Goal: Task Accomplishment & Management: Use online tool/utility

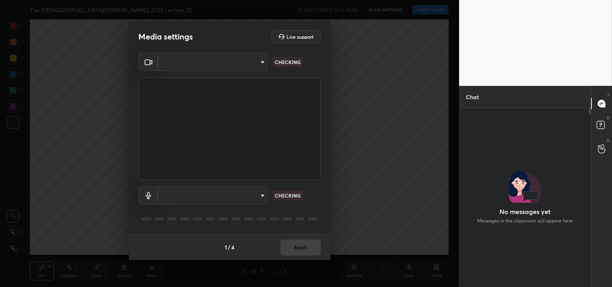
scroll to position [177, 129]
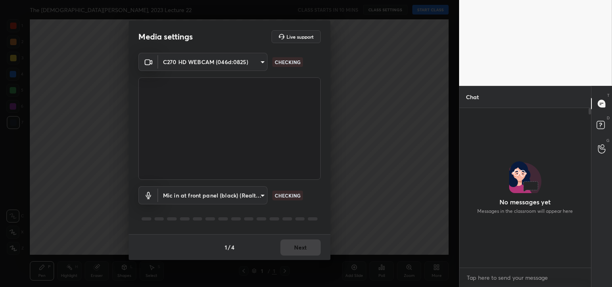
type input "7ec9bb56eb2b31a4c70addefc2309db67b4a47a9b487bd512d091c302c3c3067"
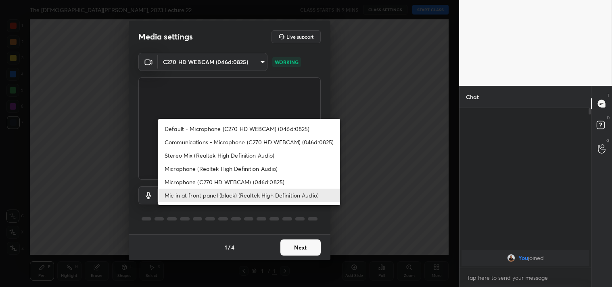
click at [216, 199] on body "1 2 3 4 5 6 7 C X Z C X Z E E Erase all H H The Bharatiya [PERSON_NAME], 2023 L…" at bounding box center [306, 143] width 612 height 287
click at [219, 182] on li "Microphone (C270 HD WEBCAM) (046d:0825)" at bounding box center [249, 182] width 182 height 13
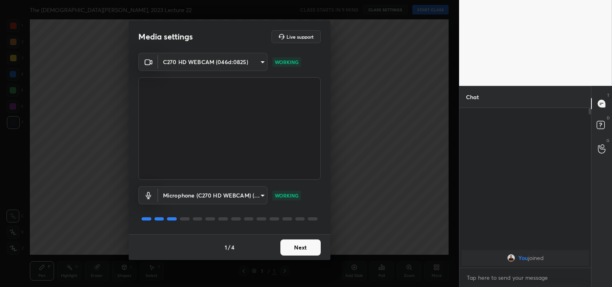
click at [215, 195] on body "1 2 3 4 5 6 7 C X Z C X Z E E Erase all H H The Bharatiya [PERSON_NAME], 2023 L…" at bounding box center [306, 143] width 612 height 287
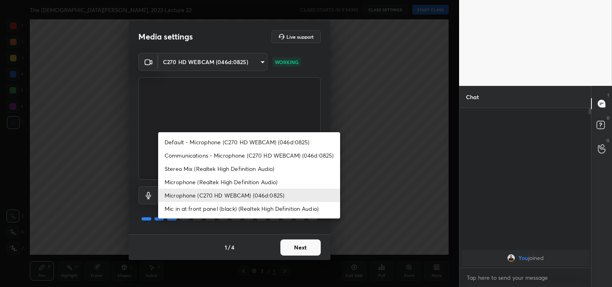
click at [216, 203] on li "Mic in at front panel (black) (Realtek High Definition Audio)" at bounding box center [249, 208] width 182 height 13
type input "4a875ac2fb1a689f1d67eef2f4f479b5c4ed765d2af545966df67847d3e6a11c"
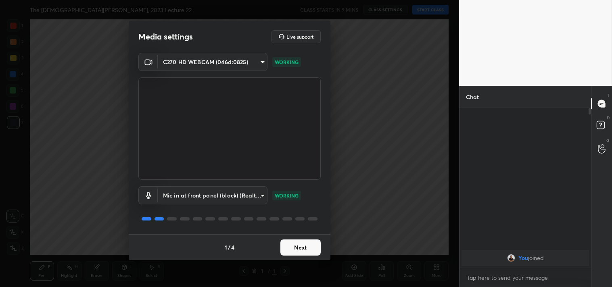
click at [304, 250] on button "Next" at bounding box center [301, 248] width 40 height 16
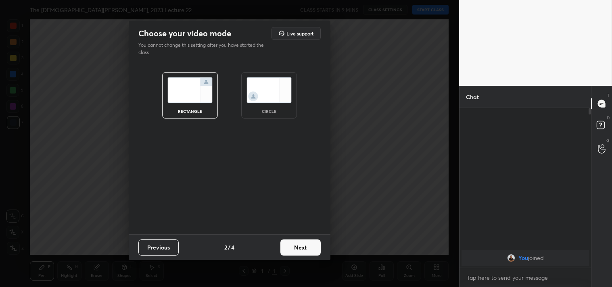
click at [304, 250] on button "Next" at bounding box center [301, 248] width 40 height 16
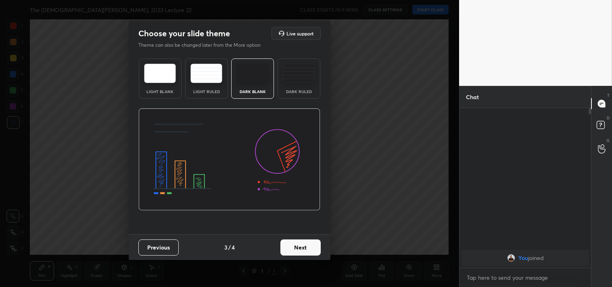
click at [304, 250] on button "Next" at bounding box center [301, 248] width 40 height 16
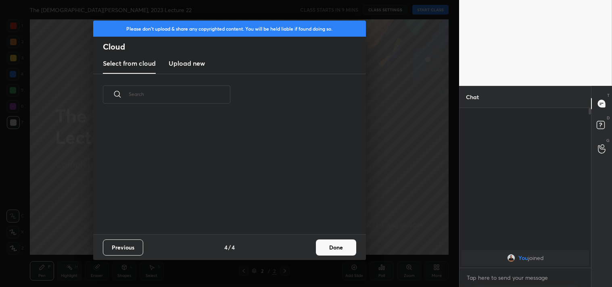
scroll to position [120, 259]
click at [327, 250] on button "Done" at bounding box center [336, 248] width 40 height 16
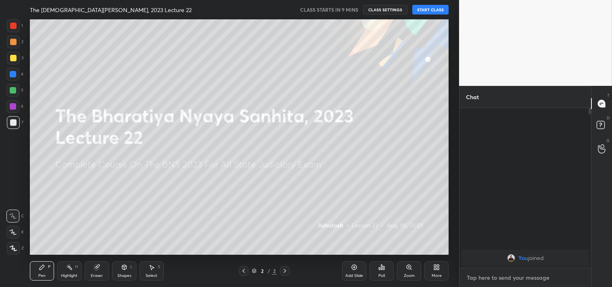
type textarea "x"
click at [477, 272] on textarea at bounding box center [525, 278] width 119 height 13
paste textarea "[URL][DOMAIN_NAME]"
type textarea "[URL][DOMAIN_NAME]"
type textarea "x"
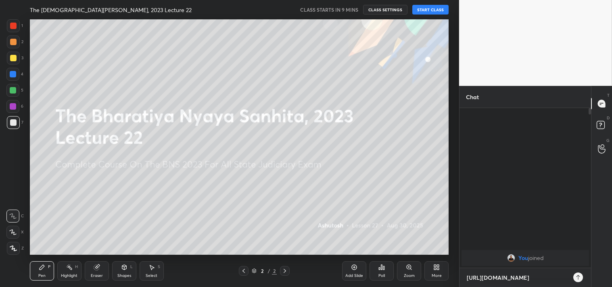
scroll to position [90, 129]
type textarea "[URL][DOMAIN_NAME]"
click at [579, 278] on icon at bounding box center [578, 278] width 6 height 6
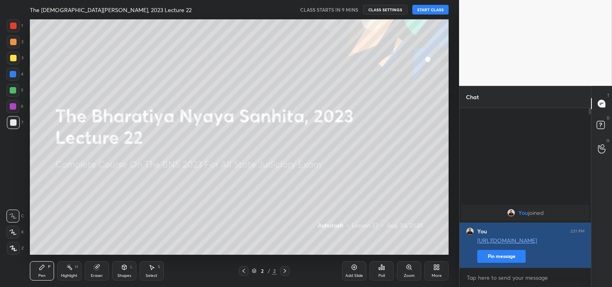
click at [507, 256] on button "Pin message" at bounding box center [502, 256] width 48 height 13
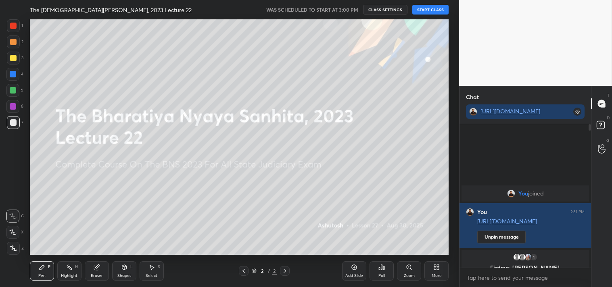
click at [437, 9] on button "START CLASS" at bounding box center [431, 10] width 36 height 10
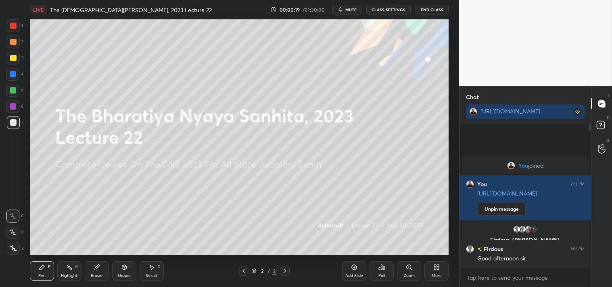
click at [353, 271] on icon at bounding box center [354, 267] width 6 height 6
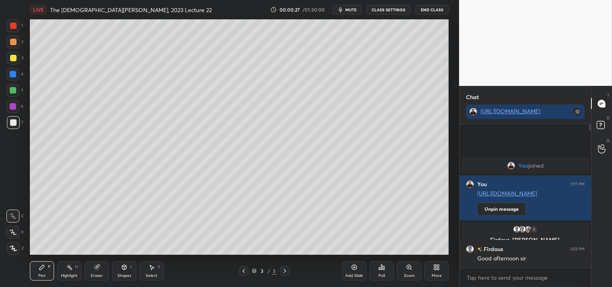
click at [14, 58] on div at bounding box center [13, 58] width 6 height 6
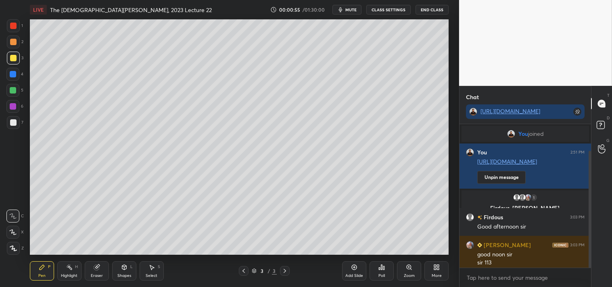
scroll to position [32, 0]
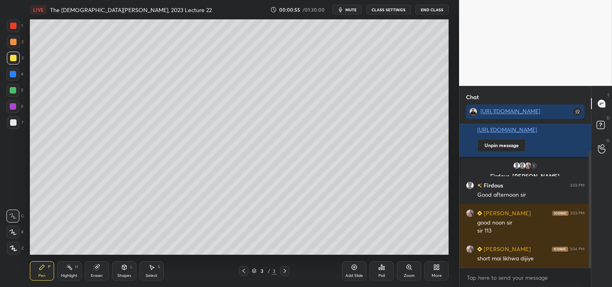
drag, startPoint x: 589, startPoint y: 240, endPoint x: 588, endPoint y: 280, distance: 40.0
click at [588, 280] on div "You joined You 2:51 PM [URL][DOMAIN_NAME] Unpin message 1 [PERSON_NAME], [PERSO…" at bounding box center [526, 205] width 132 height 163
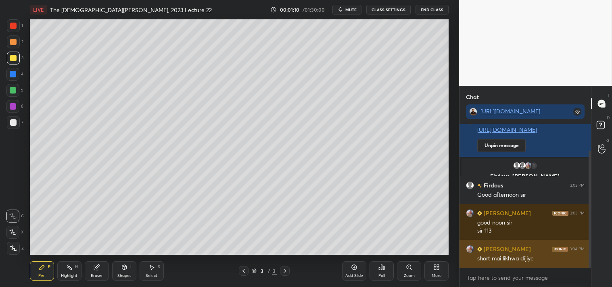
scroll to position [40, 0]
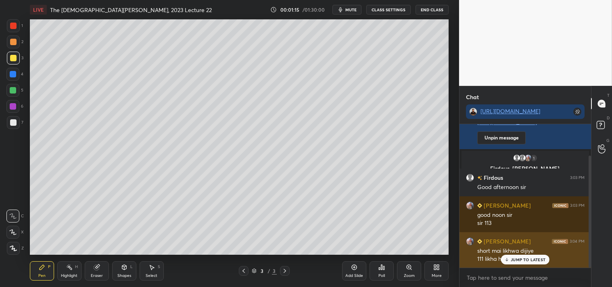
drag, startPoint x: 525, startPoint y: 262, endPoint x: 521, endPoint y: 262, distance: 4.1
click at [525, 263] on div "JUMP TO LATEST" at bounding box center [525, 260] width 48 height 10
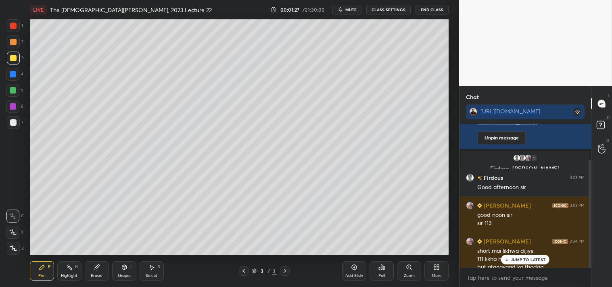
scroll to position [48, 0]
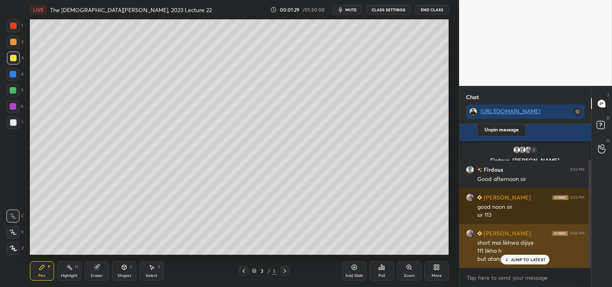
click at [521, 259] on p "JUMP TO LATEST" at bounding box center [528, 260] width 35 height 5
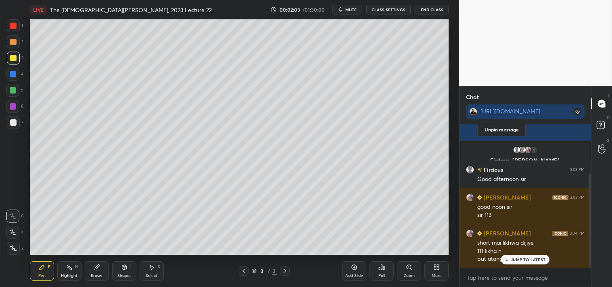
scroll to position [76, 0]
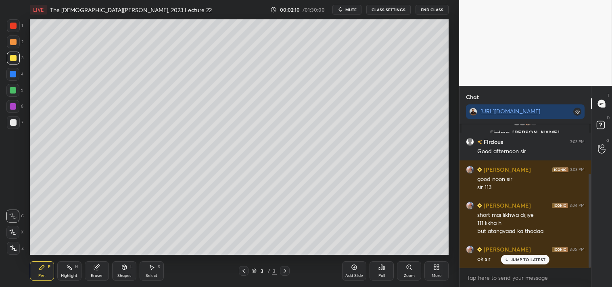
click at [14, 123] on div at bounding box center [13, 123] width 6 height 6
click at [526, 262] on div "JUMP TO LATEST" at bounding box center [525, 260] width 48 height 10
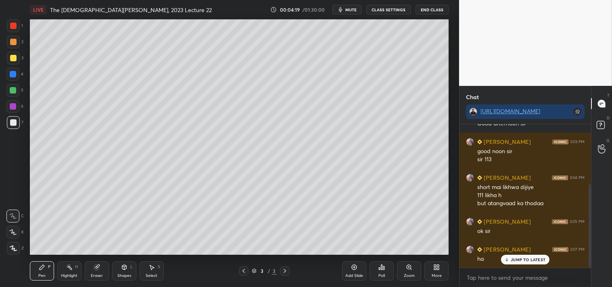
click at [523, 260] on p "JUMP TO LATEST" at bounding box center [528, 260] width 35 height 5
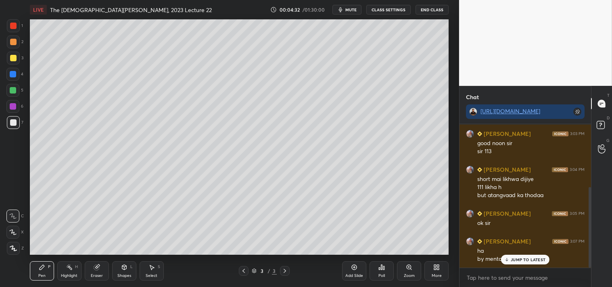
click at [527, 261] on p "JUMP TO LATEST" at bounding box center [528, 260] width 35 height 5
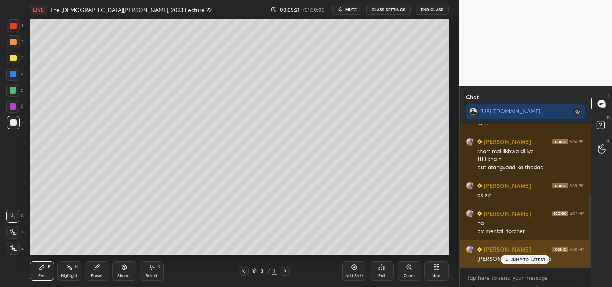
click at [530, 259] on p "JUMP TO LATEST" at bounding box center [528, 260] width 35 height 5
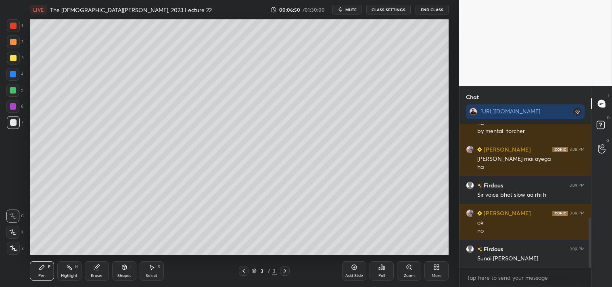
scroll to position [267, 0]
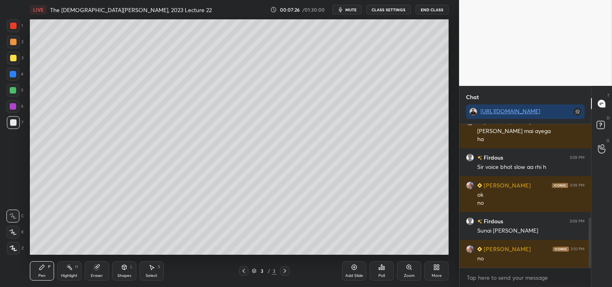
click at [353, 272] on div "Add Slide" at bounding box center [354, 271] width 24 height 19
click at [15, 59] on div at bounding box center [13, 58] width 6 height 6
click at [242, 269] on icon at bounding box center [244, 271] width 6 height 6
click at [359, 272] on div "Add Slide" at bounding box center [354, 271] width 24 height 19
click at [284, 271] on icon at bounding box center [285, 271] width 6 height 6
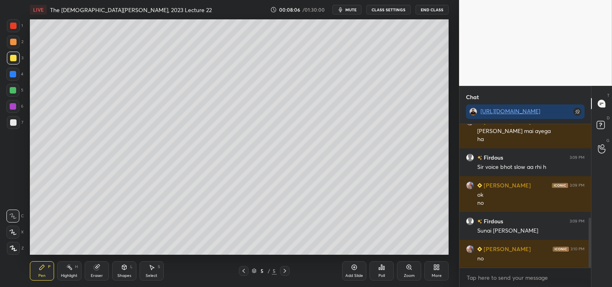
click at [284, 271] on icon at bounding box center [285, 271] width 6 height 6
click at [13, 123] on div at bounding box center [13, 123] width 6 height 6
click at [11, 57] on div at bounding box center [13, 58] width 6 height 6
click at [13, 123] on div at bounding box center [13, 123] width 6 height 6
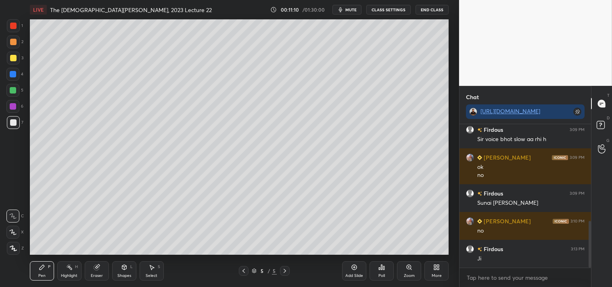
click at [244, 269] on icon at bounding box center [244, 271] width 6 height 6
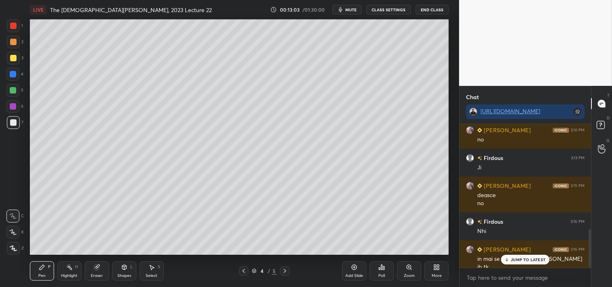
scroll to position [394, 0]
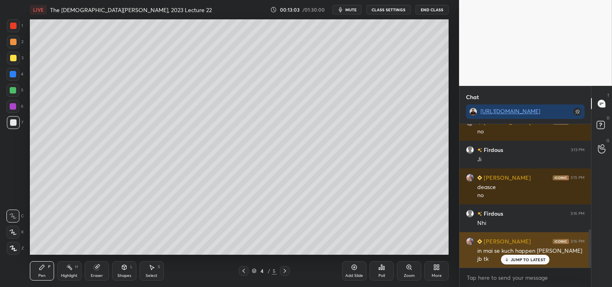
click at [526, 258] on p "JUMP TO LATEST" at bounding box center [528, 260] width 35 height 5
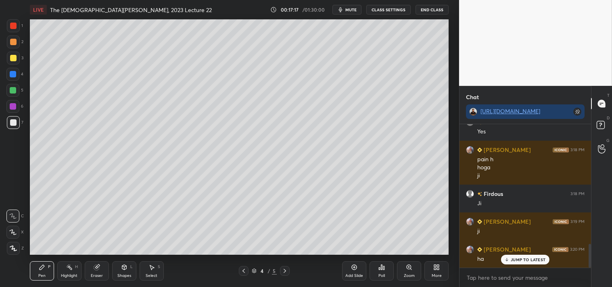
scroll to position [729, 0]
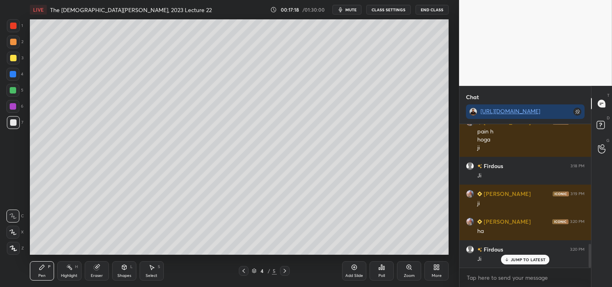
click at [285, 271] on icon at bounding box center [285, 271] width 2 height 4
click at [285, 272] on icon at bounding box center [285, 271] width 6 height 6
click at [357, 266] on icon at bounding box center [354, 267] width 5 height 5
click at [15, 56] on div at bounding box center [13, 58] width 6 height 6
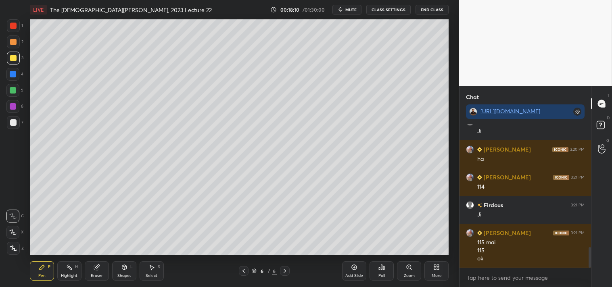
scroll to position [885, 0]
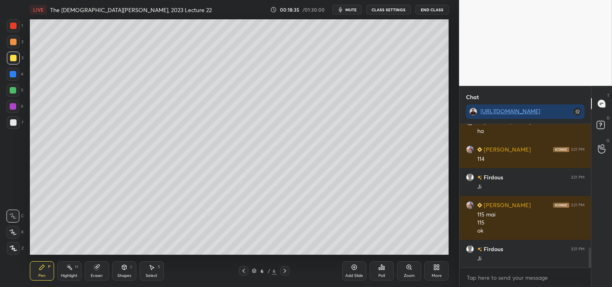
click at [11, 120] on div at bounding box center [13, 123] width 6 height 6
click at [13, 61] on div at bounding box center [13, 58] width 6 height 6
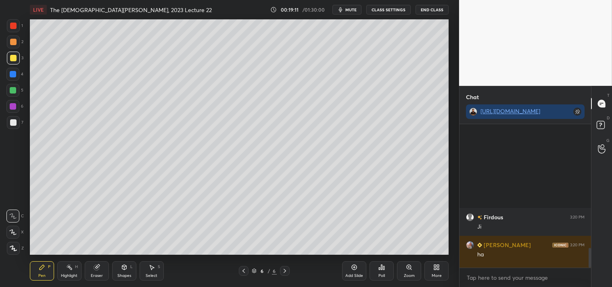
scroll to position [892, 0]
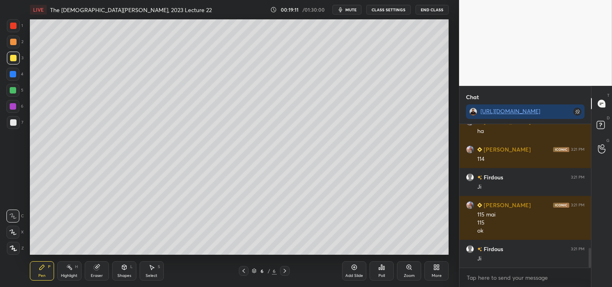
drag, startPoint x: 591, startPoint y: 259, endPoint x: 589, endPoint y: 304, distance: 44.5
click at [589, 0] on html "1 2 3 4 5 6 7 C X Z C X Z E E Erase all H H LIVE The Bharatiya [PERSON_NAME], 2…" at bounding box center [306, 0] width 612 height 0
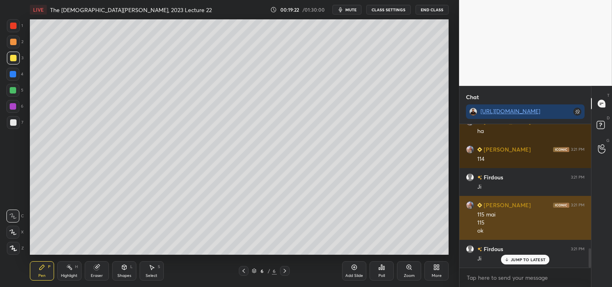
scroll to position [920, 0]
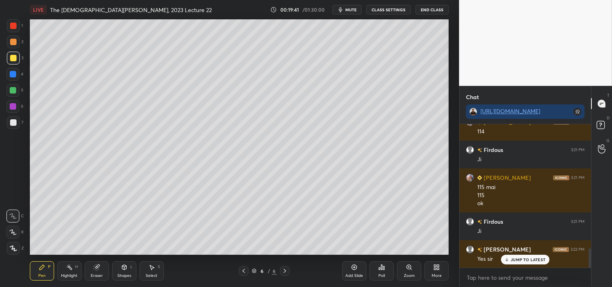
click at [13, 121] on div at bounding box center [13, 123] width 6 height 6
click at [98, 268] on icon at bounding box center [96, 267] width 5 height 5
drag, startPoint x: 44, startPoint y: 265, endPoint x: 42, endPoint y: 261, distance: 4.2
click at [45, 264] on div "Pen P" at bounding box center [42, 271] width 24 height 19
click at [355, 269] on icon at bounding box center [354, 267] width 6 height 6
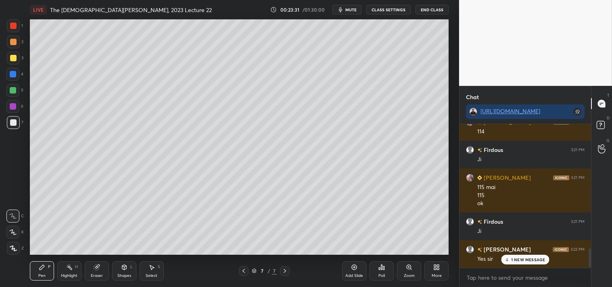
scroll to position [948, 0]
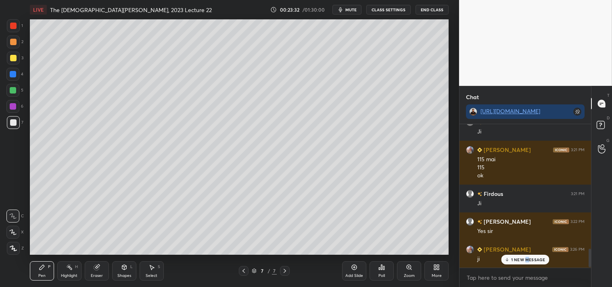
click at [527, 256] on div "1 NEW MESSAGE" at bounding box center [525, 260] width 48 height 10
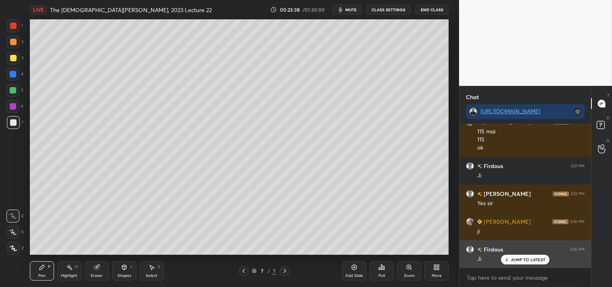
scroll to position [1003, 0]
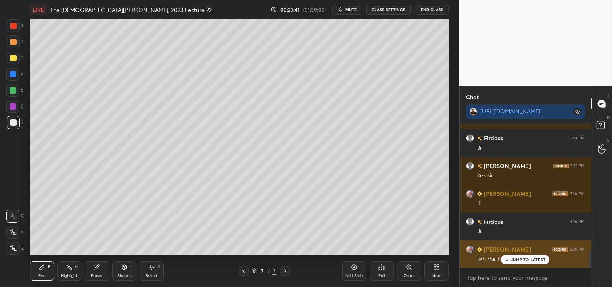
click at [523, 259] on p "JUMP TO LATEST" at bounding box center [528, 260] width 35 height 5
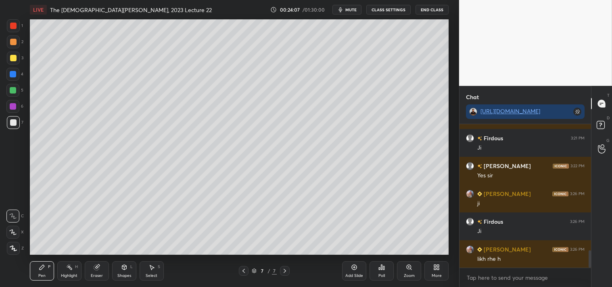
scroll to position [1032, 0]
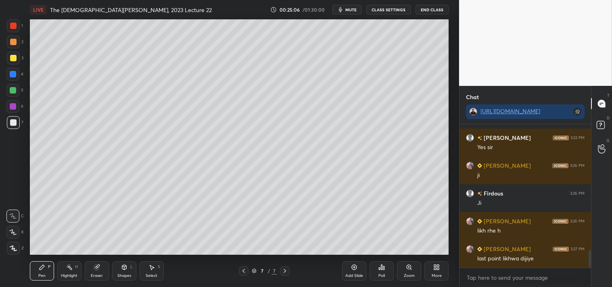
click at [361, 271] on div "Add Slide" at bounding box center [354, 271] width 24 height 19
click at [244, 272] on icon at bounding box center [244, 271] width 6 height 6
click at [244, 269] on icon at bounding box center [244, 271] width 2 height 4
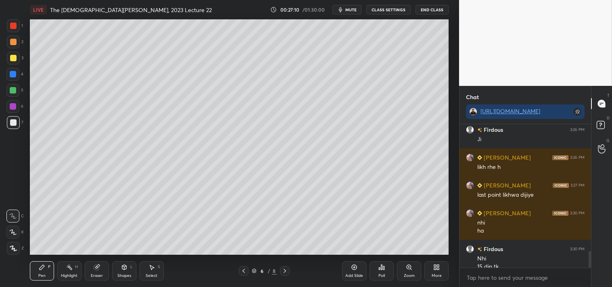
scroll to position [1103, 0]
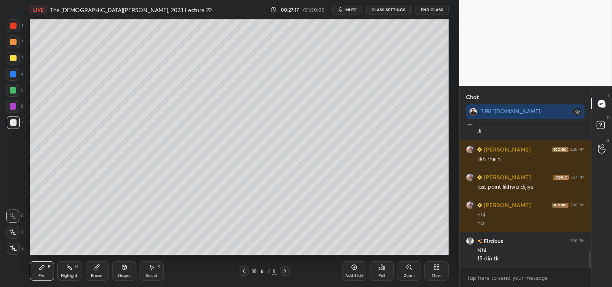
click at [287, 270] on icon at bounding box center [285, 271] width 6 height 6
click at [285, 271] on icon at bounding box center [285, 271] width 6 height 6
click at [354, 268] on icon at bounding box center [354, 267] width 6 height 6
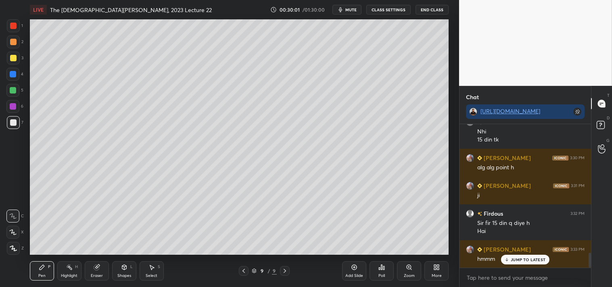
scroll to position [1250, 0]
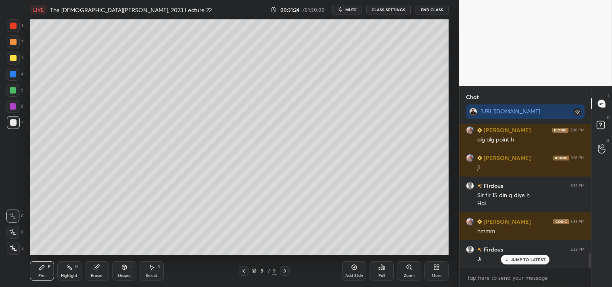
click at [530, 260] on p "JUMP TO LATEST" at bounding box center [528, 260] width 35 height 5
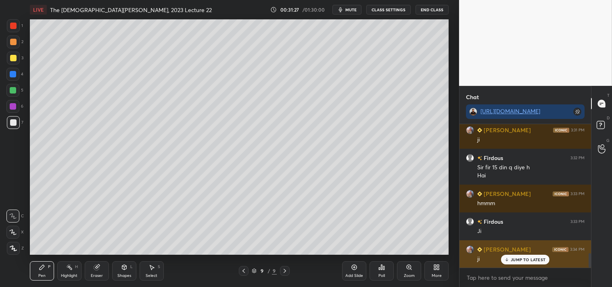
click at [529, 261] on p "JUMP TO LATEST" at bounding box center [528, 260] width 35 height 5
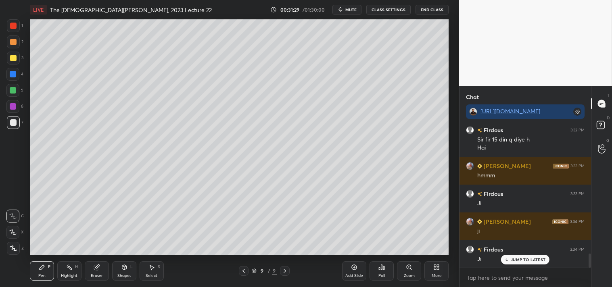
click at [531, 258] on p "JUMP TO LATEST" at bounding box center [528, 260] width 35 height 5
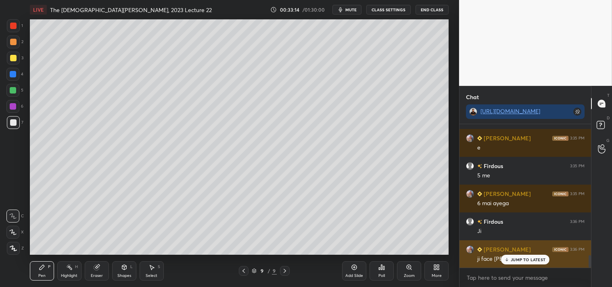
click at [527, 260] on p "JUMP TO LATEST" at bounding box center [528, 260] width 35 height 5
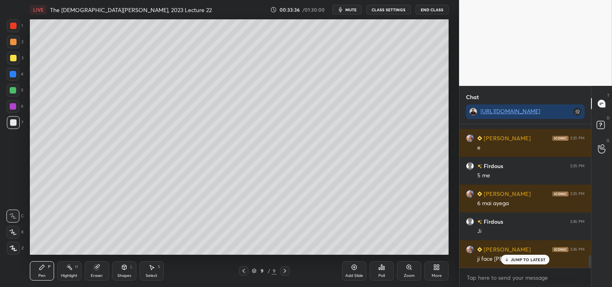
scroll to position [1529, 0]
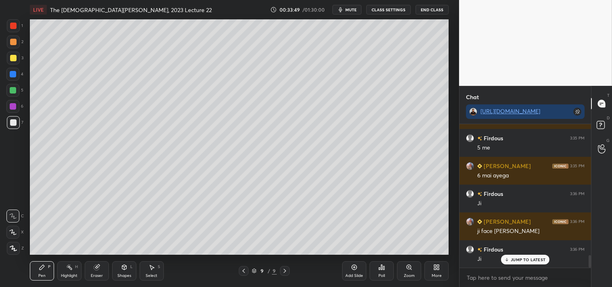
click at [355, 269] on icon at bounding box center [354, 267] width 6 height 6
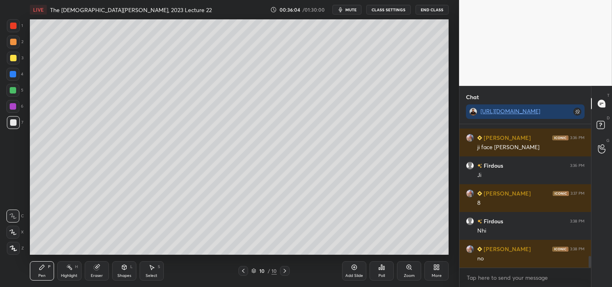
scroll to position [1641, 0]
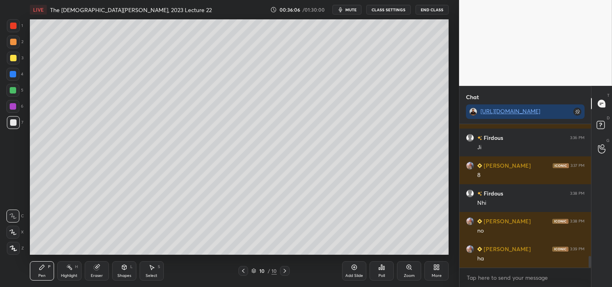
click at [93, 271] on div "Eraser" at bounding box center [97, 271] width 24 height 19
click at [43, 273] on div "Pen P" at bounding box center [42, 271] width 24 height 19
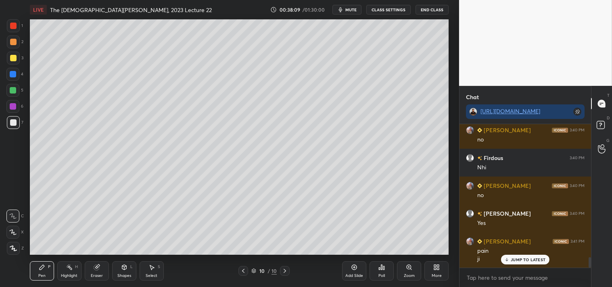
scroll to position [1816, 0]
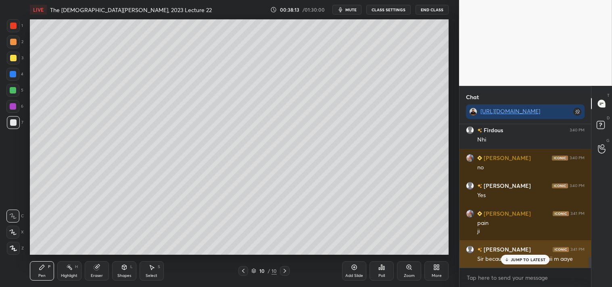
click at [531, 258] on p "JUMP TO LATEST" at bounding box center [528, 260] width 35 height 5
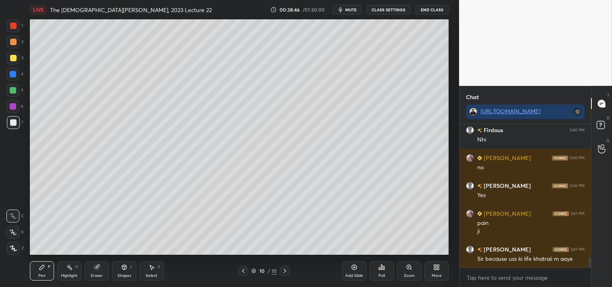
click at [99, 271] on div "Eraser" at bounding box center [97, 271] width 24 height 19
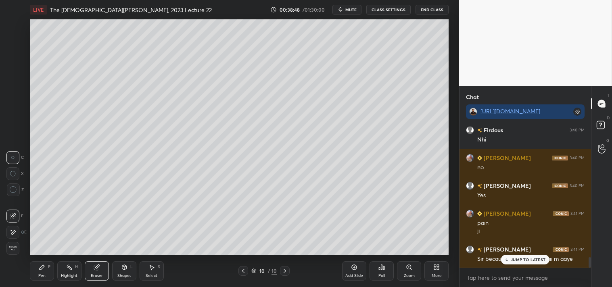
scroll to position [1844, 0]
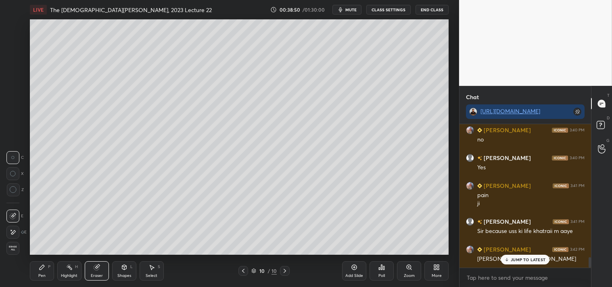
click at [522, 260] on p "JUMP TO LATEST" at bounding box center [528, 260] width 35 height 5
click at [41, 272] on div "Pen P" at bounding box center [42, 271] width 24 height 19
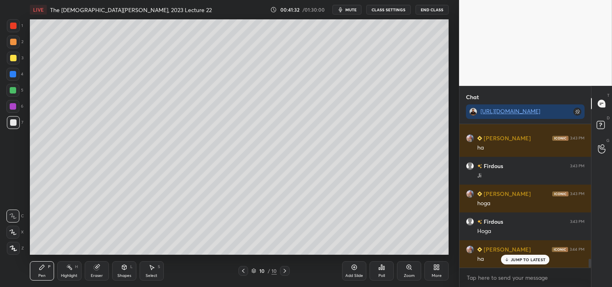
scroll to position [2194, 0]
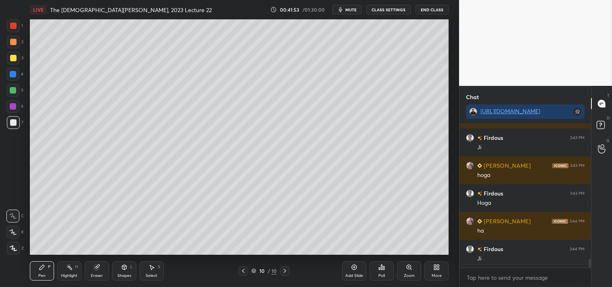
click at [243, 271] on icon at bounding box center [243, 271] width 6 height 6
click at [241, 275] on div at bounding box center [244, 271] width 10 height 10
click at [243, 272] on icon at bounding box center [243, 271] width 6 height 6
click at [285, 269] on icon at bounding box center [285, 271] width 6 height 6
click at [283, 271] on icon at bounding box center [285, 271] width 6 height 6
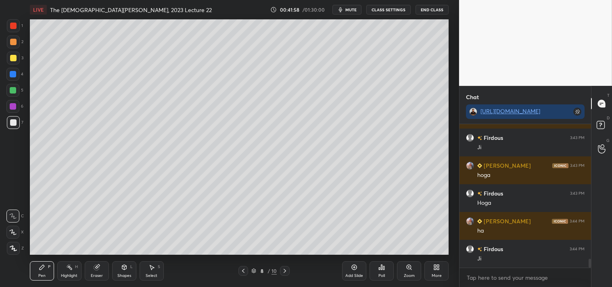
click at [284, 272] on icon at bounding box center [285, 271] width 6 height 6
click at [283, 272] on icon at bounding box center [285, 271] width 6 height 6
click at [357, 273] on div "Add Slide" at bounding box center [354, 271] width 24 height 19
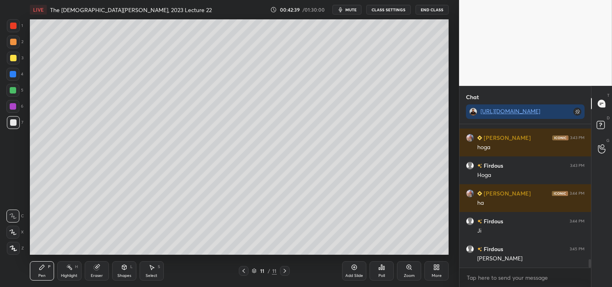
scroll to position [2250, 0]
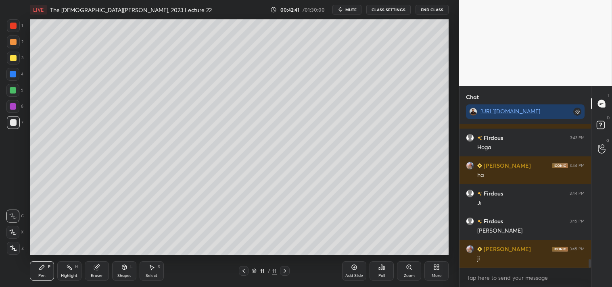
click at [13, 60] on div at bounding box center [13, 58] width 6 height 6
click at [13, 122] on div at bounding box center [13, 123] width 6 height 6
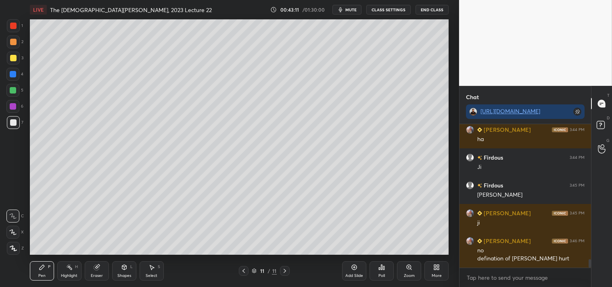
scroll to position [2314, 0]
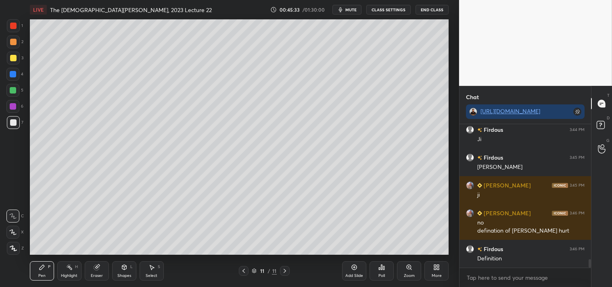
click at [357, 271] on div "Add Slide" at bounding box center [354, 271] width 24 height 19
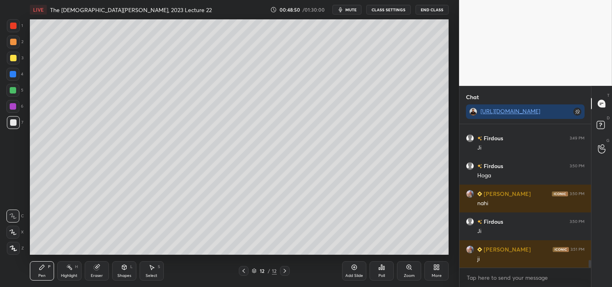
scroll to position [2481, 0]
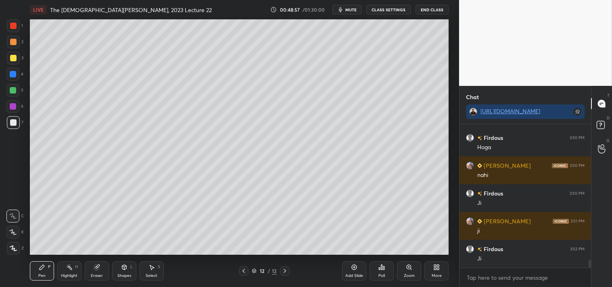
click at [357, 269] on icon at bounding box center [354, 267] width 6 height 6
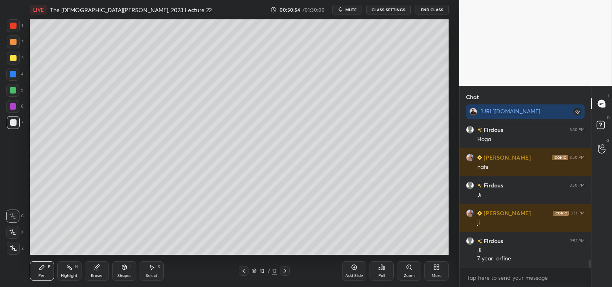
scroll to position [2517, 0]
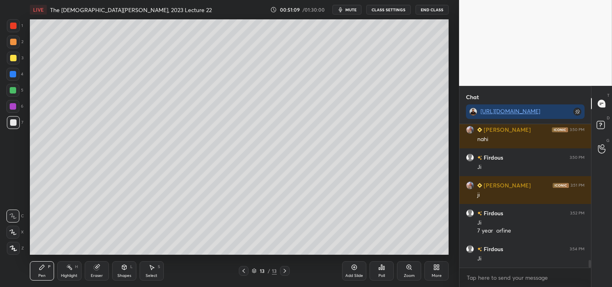
click at [357, 270] on icon at bounding box center [354, 267] width 6 height 6
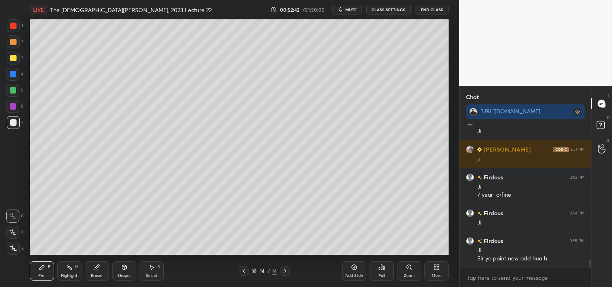
scroll to position [2581, 0]
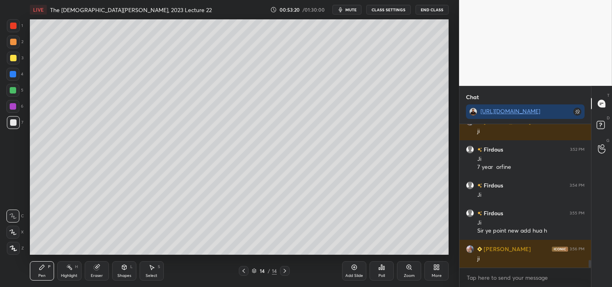
click at [349, 274] on div "Add Slide" at bounding box center [355, 276] width 18 height 4
drag, startPoint x: 14, startPoint y: 57, endPoint x: 10, endPoint y: 56, distance: 4.7
click at [14, 57] on div at bounding box center [13, 58] width 6 height 6
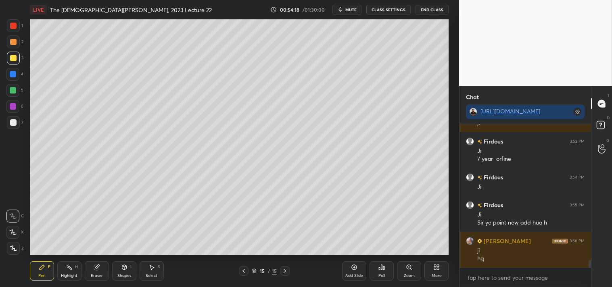
click at [13, 120] on div at bounding box center [13, 123] width 6 height 6
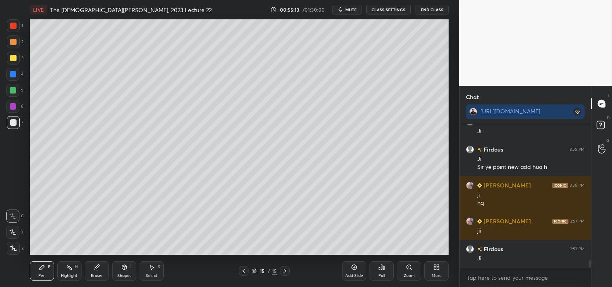
scroll to position [2664, 0]
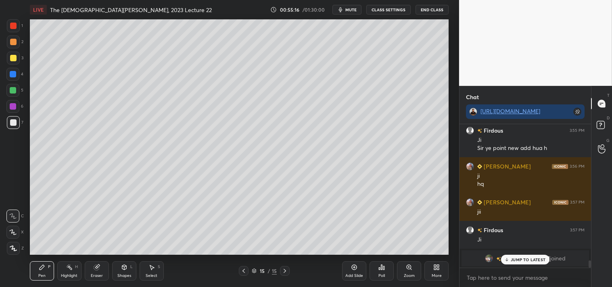
click at [530, 259] on p "JUMP TO LATEST" at bounding box center [528, 260] width 35 height 5
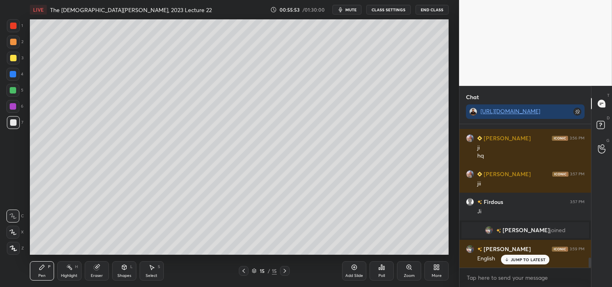
scroll to position [1940, 0]
click at [359, 269] on div "Add Slide" at bounding box center [354, 271] width 24 height 19
click at [364, 266] on div "Add Slide" at bounding box center [354, 271] width 24 height 19
click at [243, 273] on icon at bounding box center [244, 271] width 6 height 6
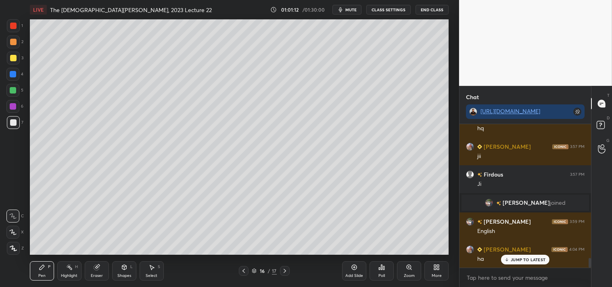
click at [246, 271] on icon at bounding box center [244, 271] width 6 height 6
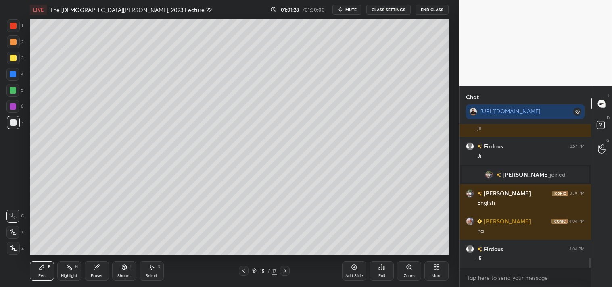
click at [285, 268] on icon at bounding box center [285, 271] width 6 height 6
click at [288, 270] on div at bounding box center [285, 271] width 10 height 10
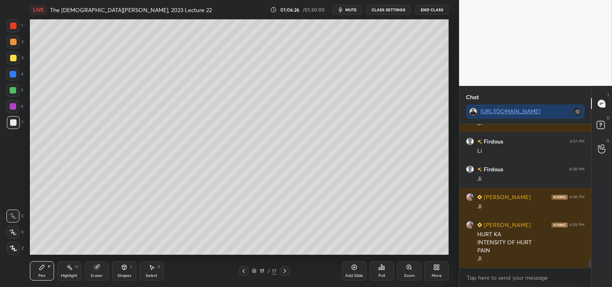
scroll to position [2351, 0]
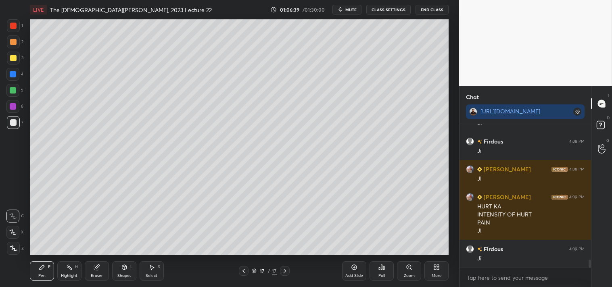
click at [352, 269] on icon at bounding box center [354, 267] width 6 height 6
click at [11, 61] on div at bounding box center [13, 58] width 13 height 13
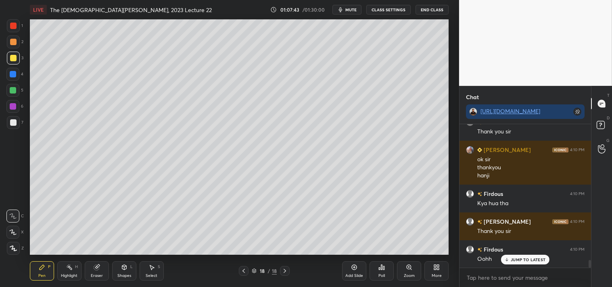
scroll to position [2534, 0]
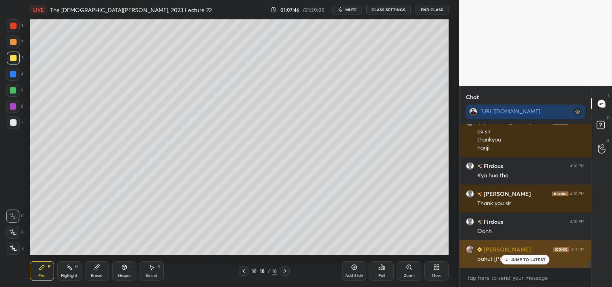
click at [518, 259] on p "JUMP TO LATEST" at bounding box center [528, 260] width 35 height 5
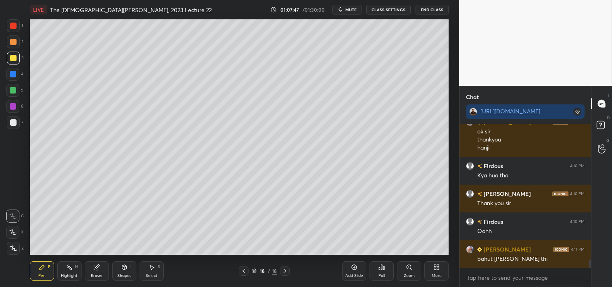
scroll to position [2562, 0]
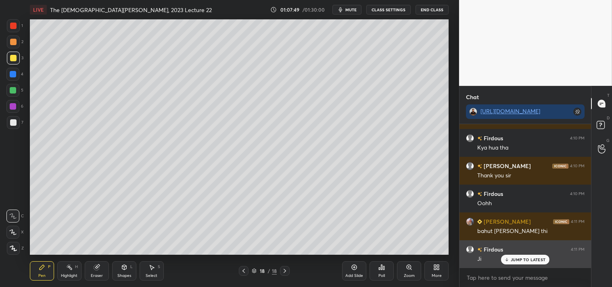
click at [529, 259] on p "JUMP TO LATEST" at bounding box center [528, 260] width 35 height 5
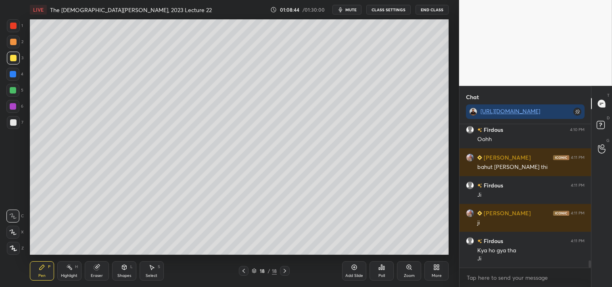
scroll to position [2654, 0]
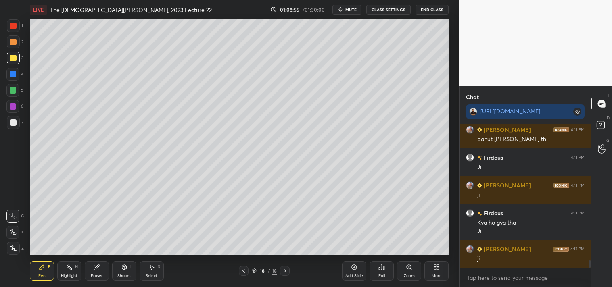
click at [432, 11] on button "End Class" at bounding box center [432, 10] width 33 height 10
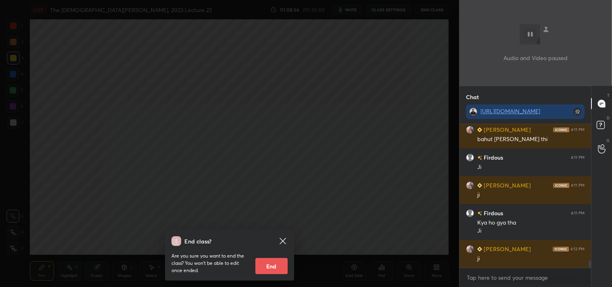
click at [272, 264] on button "End" at bounding box center [272, 266] width 32 height 16
type textarea "x"
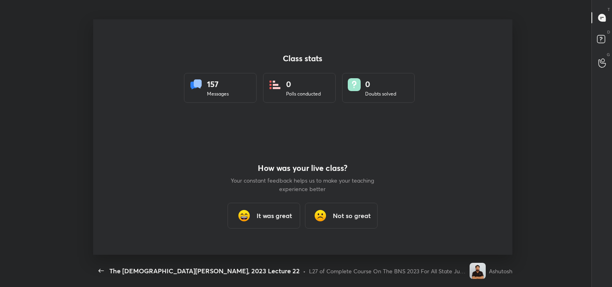
scroll to position [0, 0]
